Goal: Entertainment & Leisure: Consume media (video, audio)

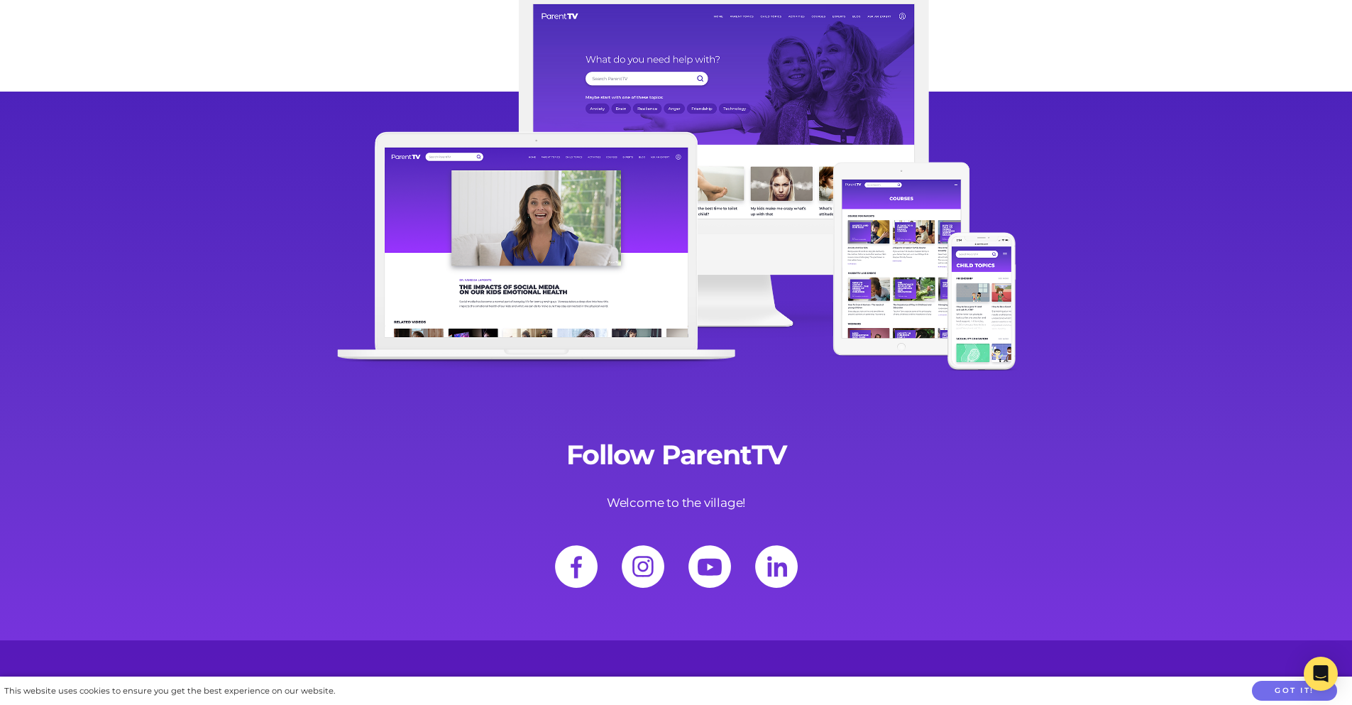
scroll to position [18378, 0]
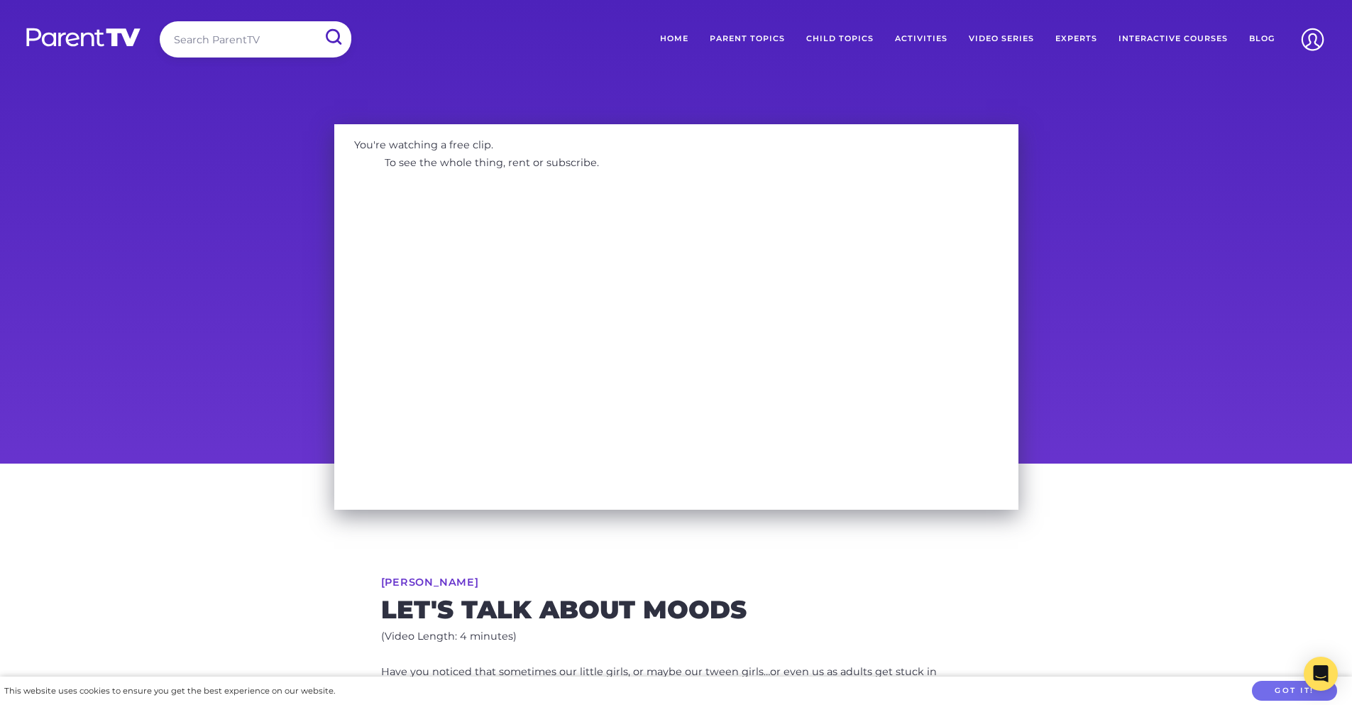
scroll to position [1476, 0]
